Goal: Task Accomplishment & Management: Manage account settings

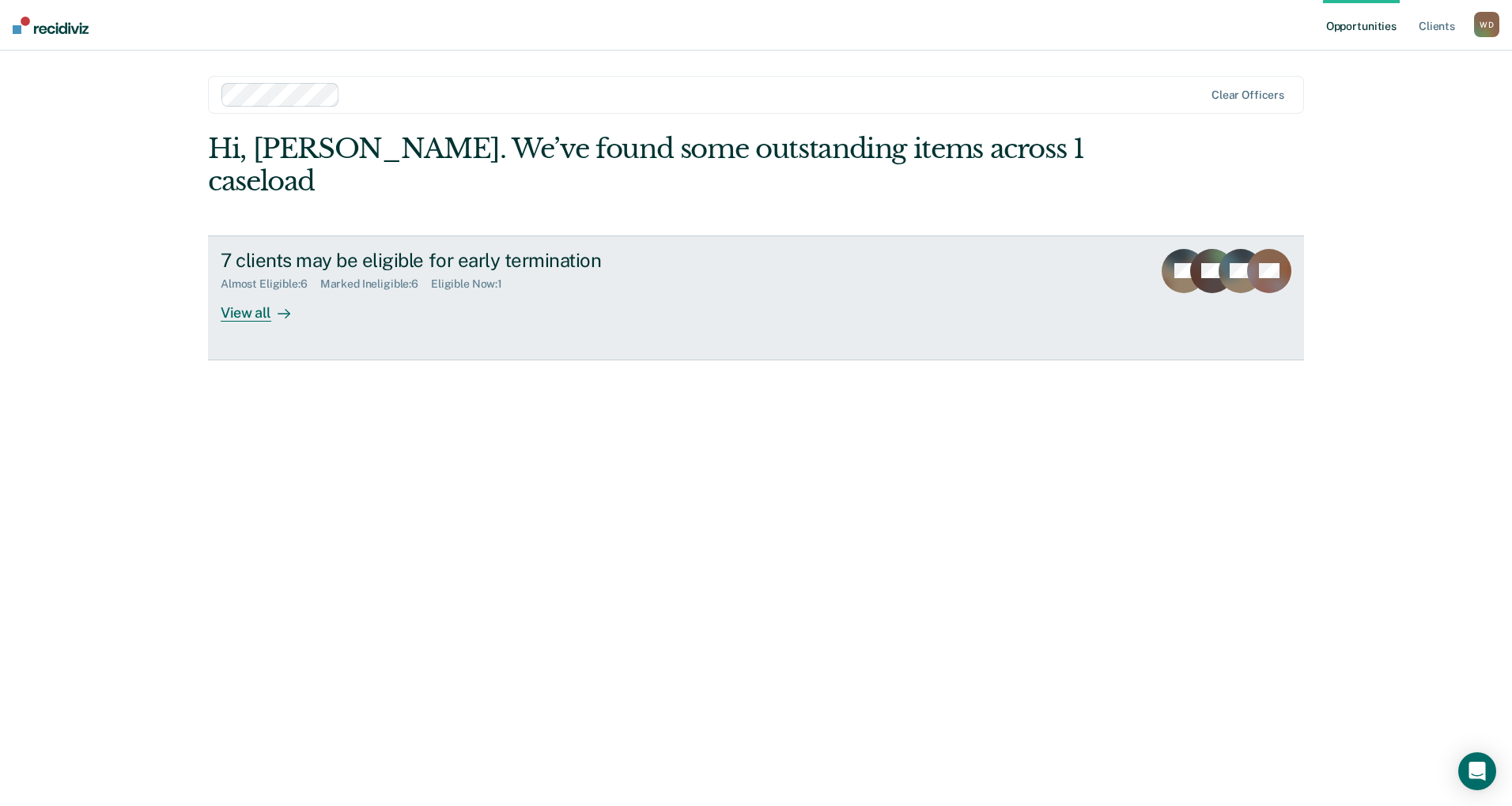
click at [264, 293] on link "7 clients may be eligible for early termination Almost Eligible : 6 Marked Inel…" at bounding box center [756, 297] width 1096 height 125
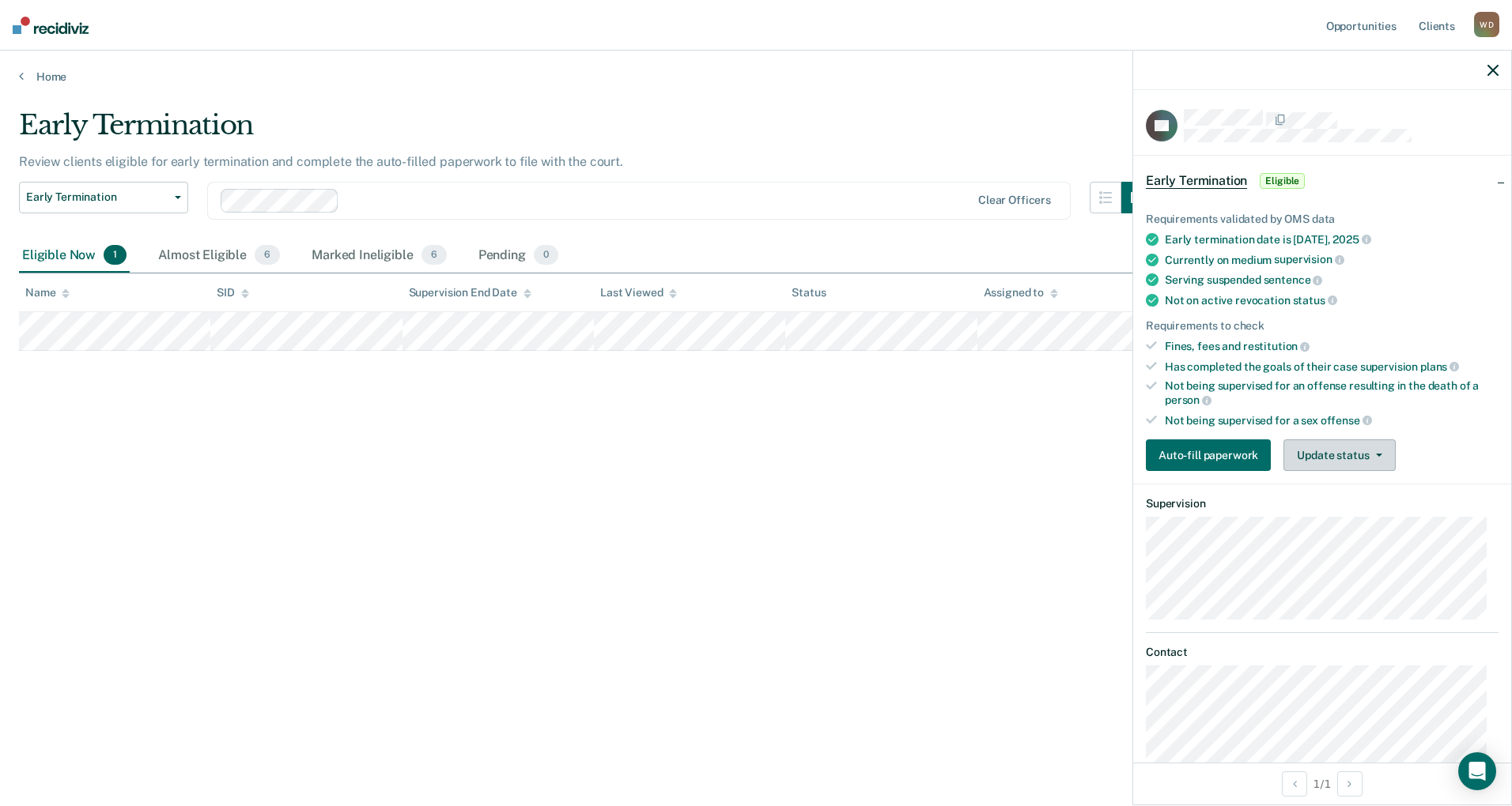
click at [1323, 446] on button "Update status" at bounding box center [1339, 455] width 112 height 32
click at [1334, 520] on button "Mark Ineligible" at bounding box center [1359, 519] width 153 height 26
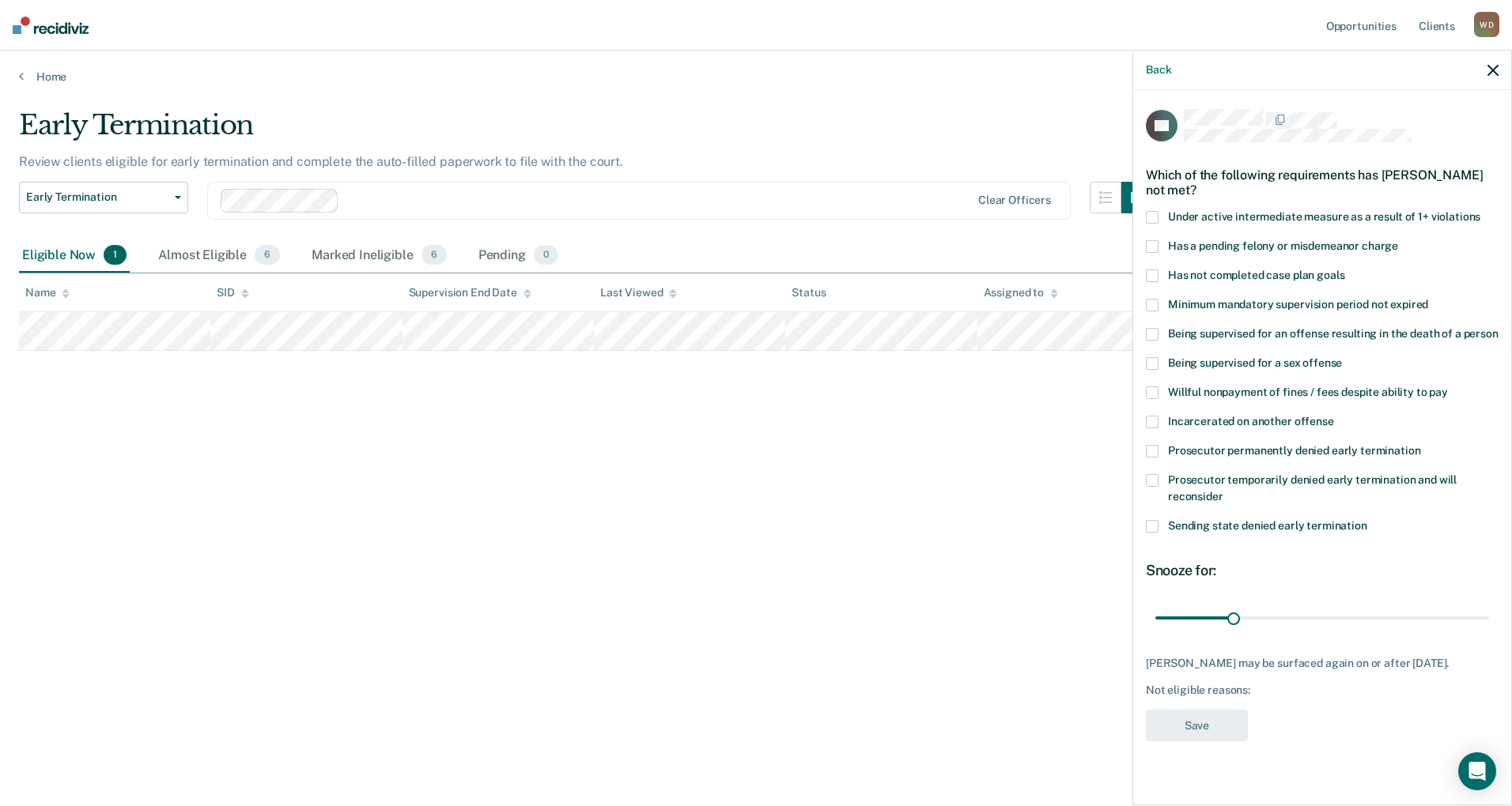
click at [1254, 250] on label "Has a pending felony or misdemeanor charge" at bounding box center [1322, 248] width 353 height 16
click at [1244, 276] on span "Has not completed case plan goals" at bounding box center [1255, 274] width 176 height 13
click at [1274, 394] on span "Willful nonpayment of fines / fees despite ability to pay" at bounding box center [1307, 392] width 280 height 13
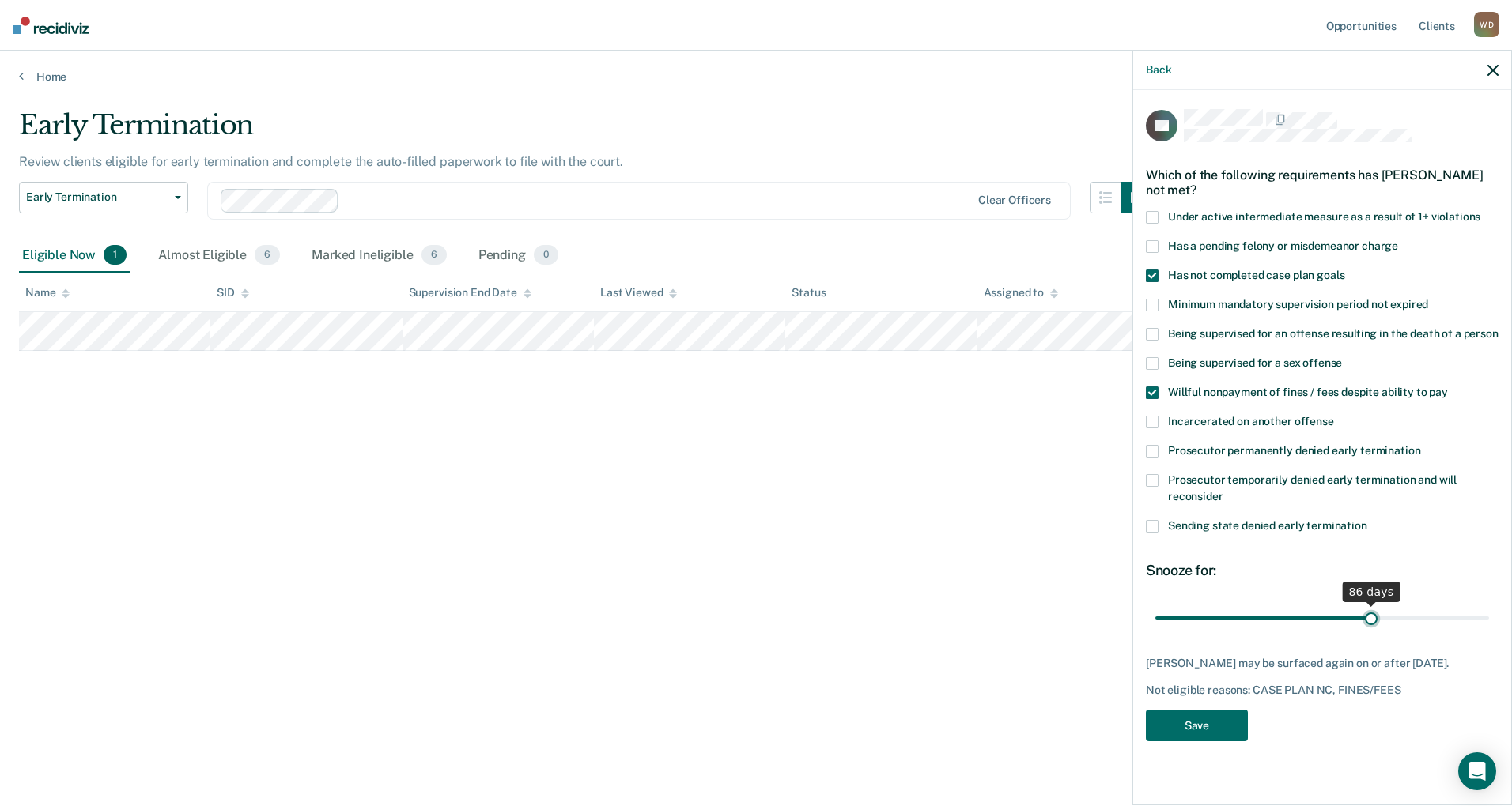
type input "86"
click at [1372, 619] on input "range" at bounding box center [1322, 618] width 334 height 27
click at [1146, 394] on span at bounding box center [1151, 393] width 13 height 13
click at [1201, 711] on button "Save" at bounding box center [1197, 726] width 102 height 32
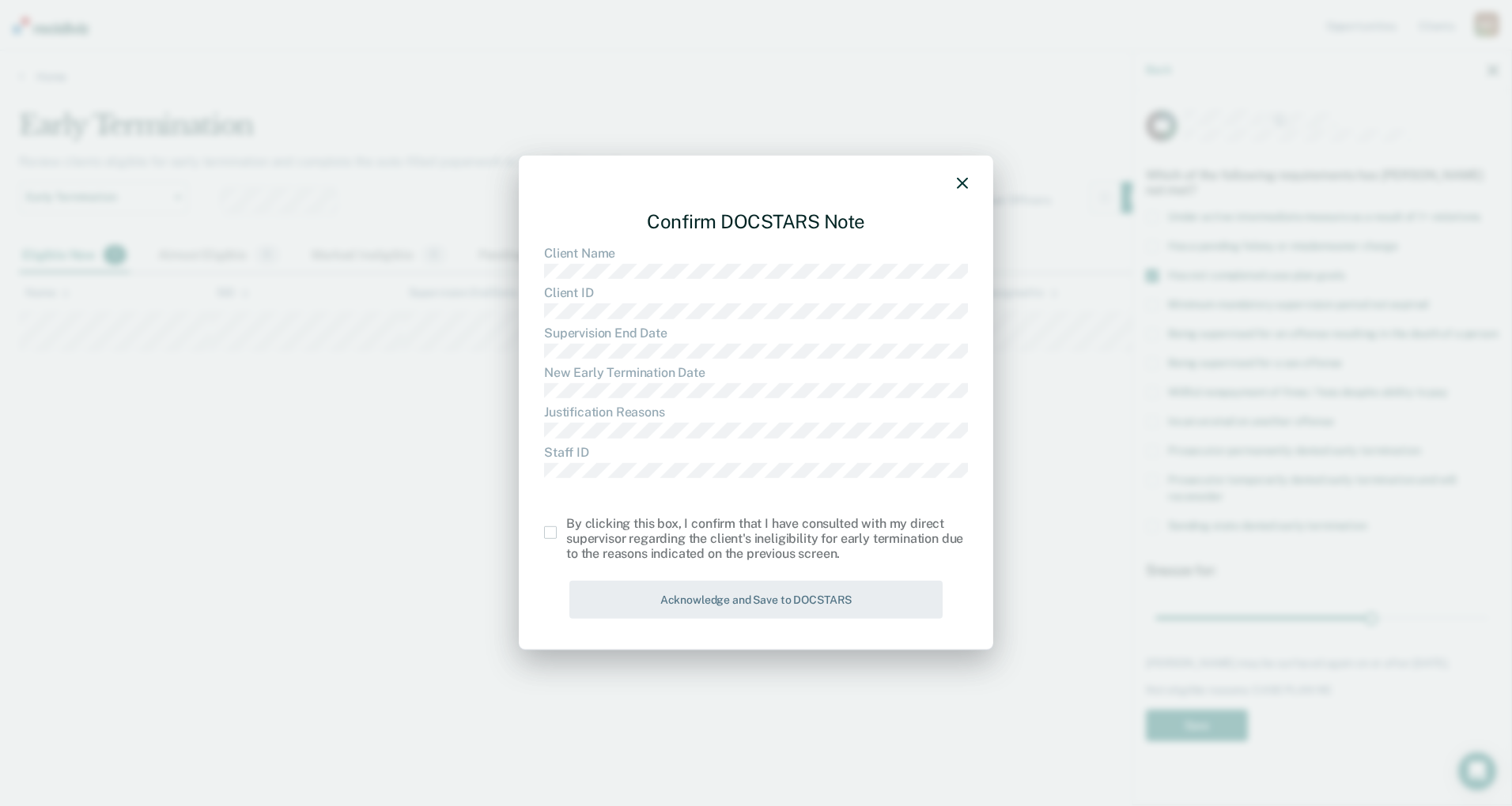
click at [551, 531] on span at bounding box center [550, 533] width 13 height 13
click at [566, 527] on input "checkbox" at bounding box center [566, 527] width 0 height 0
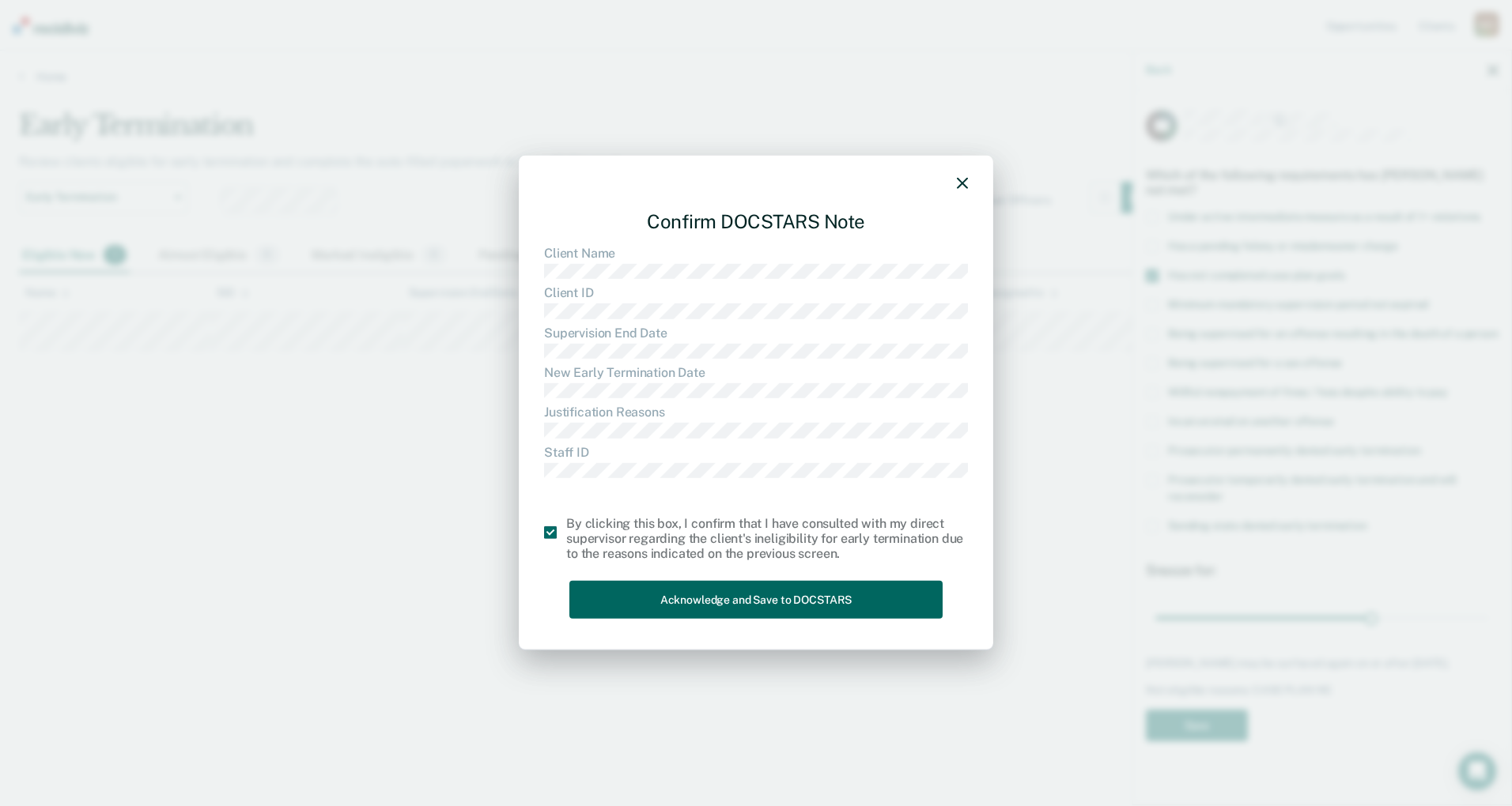
click at [659, 584] on button "Acknowledge and Save to DOCSTARS" at bounding box center [756, 599] width 373 height 38
